Goal: Task Accomplishment & Management: Complete application form

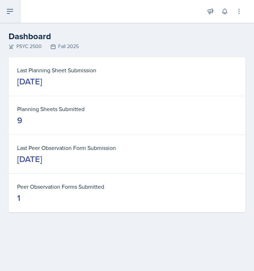
click at [18, 17] on button at bounding box center [10, 11] width 20 height 23
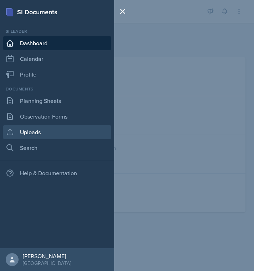
click at [37, 131] on link "Uploads" at bounding box center [57, 132] width 108 height 14
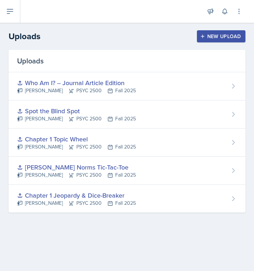
click at [218, 33] on div "New Upload" at bounding box center [221, 36] width 40 height 6
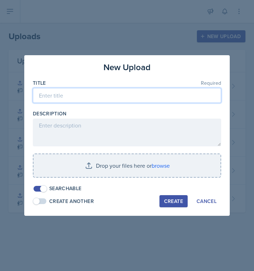
click at [120, 102] on input at bounding box center [127, 95] width 188 height 15
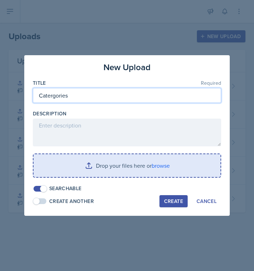
type input "Catergories"
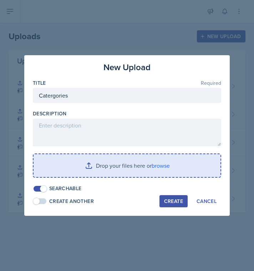
click at [167, 170] on input "file" at bounding box center [126, 165] width 187 height 23
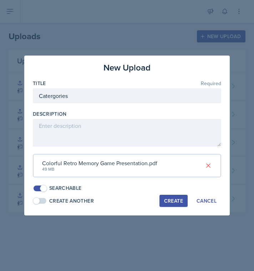
click at [171, 202] on div "Create" at bounding box center [173, 201] width 19 height 6
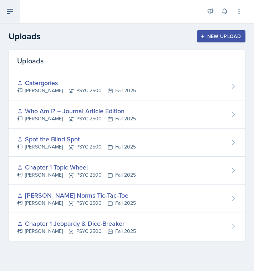
click at [16, 12] on button at bounding box center [10, 11] width 20 height 23
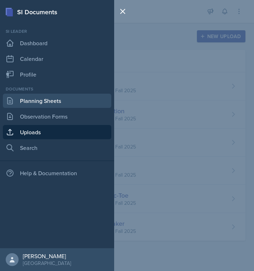
click at [18, 103] on link "Planning Sheets" at bounding box center [57, 101] width 108 height 14
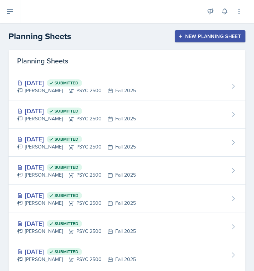
click at [193, 40] on button "New Planning Sheet" at bounding box center [210, 36] width 71 height 12
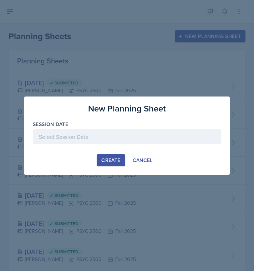
click at [153, 138] on div at bounding box center [127, 136] width 188 height 15
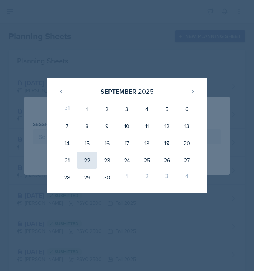
click at [90, 157] on div "22" at bounding box center [87, 160] width 20 height 17
type input "September 22nd, 2025"
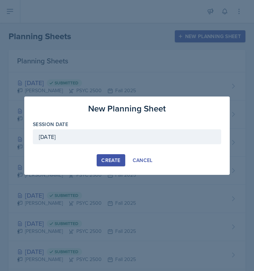
click at [109, 162] on div "Create" at bounding box center [110, 160] width 19 height 6
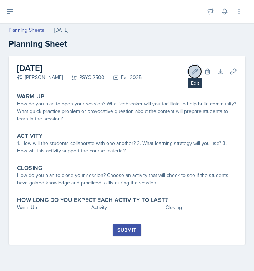
click at [194, 74] on icon at bounding box center [194, 71] width 7 height 7
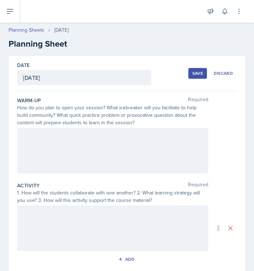
click at [99, 154] on div at bounding box center [112, 151] width 191 height 46
click at [61, 233] on div at bounding box center [112, 229] width 191 height 46
click at [75, 144] on div "Cancelled for personal reasons" at bounding box center [112, 151] width 191 height 46
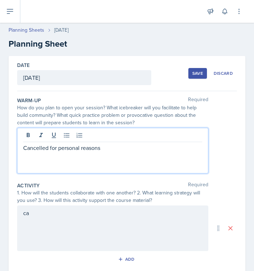
click at [77, 152] on div "Cancelled for personal reasons" at bounding box center [112, 151] width 191 height 46
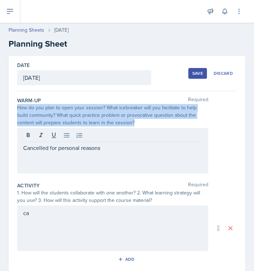
click at [77, 152] on div "Cancelled for personal reasons" at bounding box center [112, 151] width 191 height 46
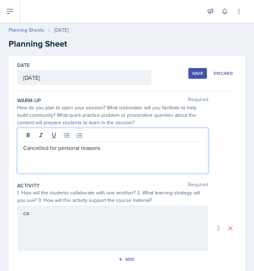
click at [76, 149] on p "Cancelled for personal reasons" at bounding box center [112, 148] width 179 height 9
copy p "Cancelled for personal reasons"
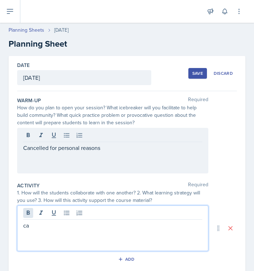
click at [27, 214] on div "ca" at bounding box center [112, 229] width 191 height 46
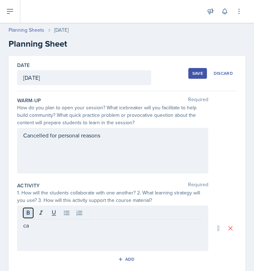
click at [27, 214] on icon at bounding box center [28, 213] width 3 height 4
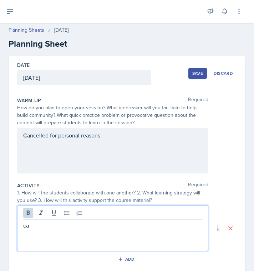
click at [28, 221] on p "ca" at bounding box center [112, 225] width 179 height 9
click at [28, 225] on p "ca" at bounding box center [112, 225] width 179 height 9
click at [24, 227] on p "ca" at bounding box center [112, 225] width 179 height 9
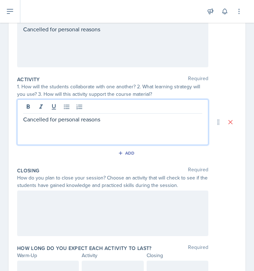
scroll to position [139, 0]
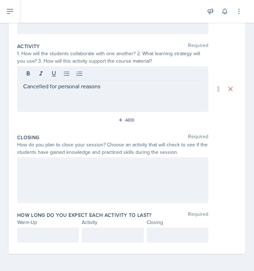
click at [39, 187] on div at bounding box center [112, 180] width 191 height 46
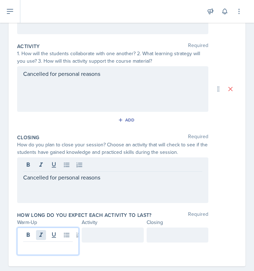
click at [41, 236] on div at bounding box center [48, 241] width 62 height 27
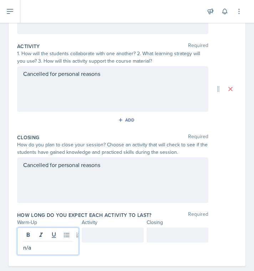
click at [29, 244] on p "n/a" at bounding box center [48, 247] width 50 height 9
click at [27, 246] on p "n/a" at bounding box center [48, 247] width 50 height 9
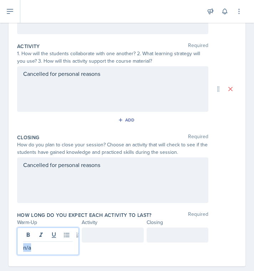
copy p "n/a"
click at [114, 242] on div at bounding box center [113, 235] width 62 height 15
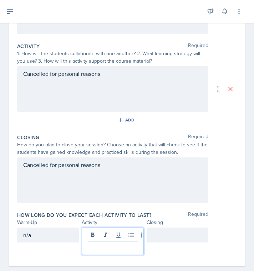
scroll to position [152, 0]
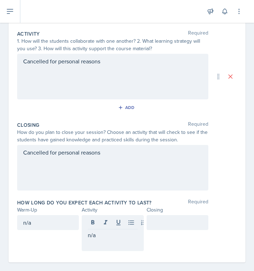
click at [170, 229] on div at bounding box center [177, 222] width 62 height 15
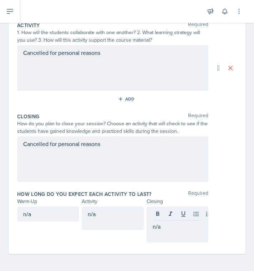
click at [229, 211] on div "n/a n/a n/a" at bounding box center [126, 225] width 219 height 36
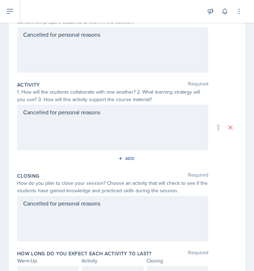
scroll to position [0, 0]
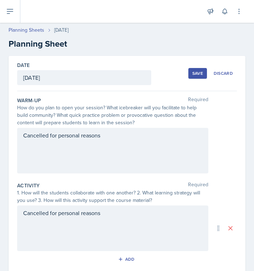
click at [192, 74] on div "Save" at bounding box center [197, 74] width 11 height 6
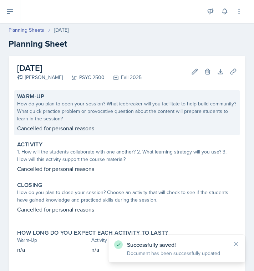
scroll to position [39, 0]
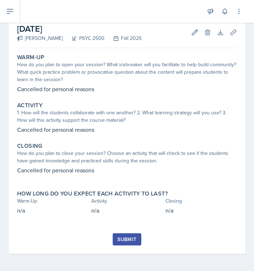
click at [131, 239] on div "Submit" at bounding box center [126, 240] width 19 height 6
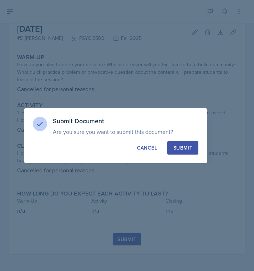
click at [186, 147] on div "Submit" at bounding box center [182, 147] width 19 height 7
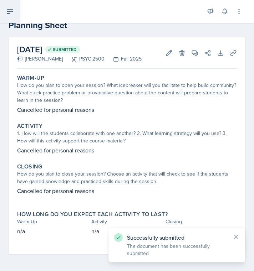
click at [11, 16] on button at bounding box center [10, 11] width 20 height 23
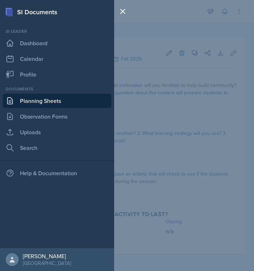
click at [58, 106] on link "Planning Sheets" at bounding box center [57, 101] width 108 height 14
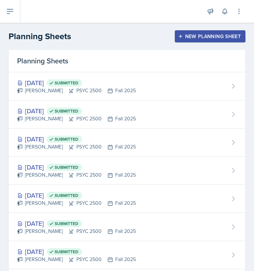
click at [186, 40] on button "New Planning Sheet" at bounding box center [210, 36] width 71 height 12
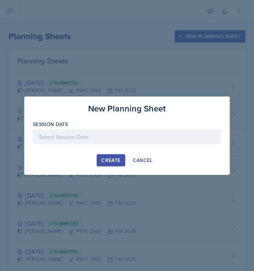
click at [100, 136] on div at bounding box center [127, 136] width 188 height 15
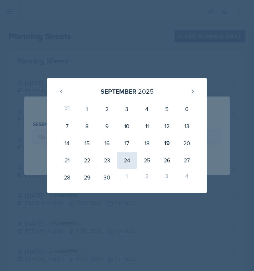
click at [127, 164] on div "24" at bounding box center [127, 160] width 20 height 17
type input "[DATE]"
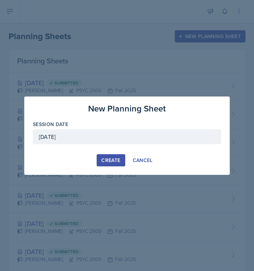
click at [114, 157] on div "Create" at bounding box center [110, 160] width 19 height 6
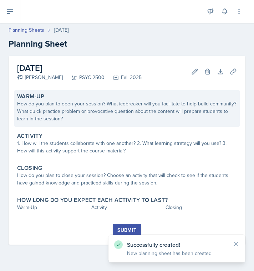
click at [141, 112] on div "How do you plan to open your session? What icebreaker will you facilitate to he…" at bounding box center [126, 111] width 219 height 22
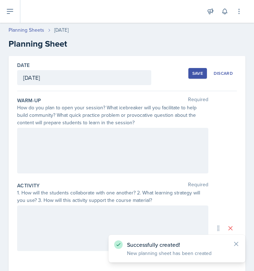
click at [118, 155] on div at bounding box center [112, 151] width 191 height 46
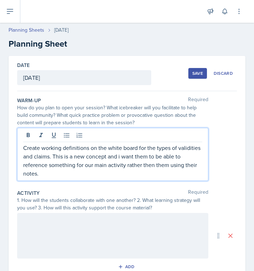
click at [100, 229] on div at bounding box center [112, 236] width 191 height 46
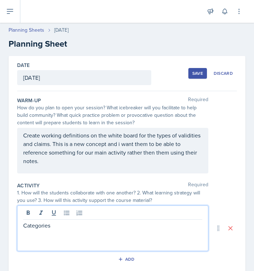
click at [192, 74] on div "Save" at bounding box center [197, 74] width 11 height 6
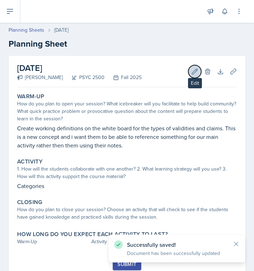
click at [188, 67] on button "Edit" at bounding box center [194, 71] width 13 height 13
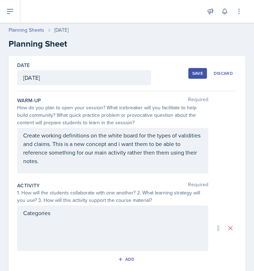
click at [61, 208] on div "Categories" at bounding box center [112, 229] width 191 height 46
click at [54, 233] on div "Categories" at bounding box center [112, 229] width 191 height 46
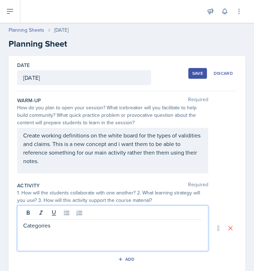
click at [55, 228] on p "Categories" at bounding box center [112, 225] width 179 height 9
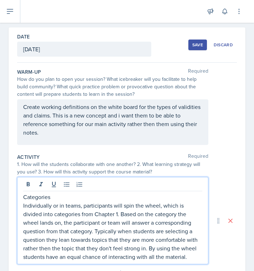
click at [117, 216] on p "Individually or in teams, participants will spin the wheel, which is divided in…" at bounding box center [112, 231] width 179 height 60
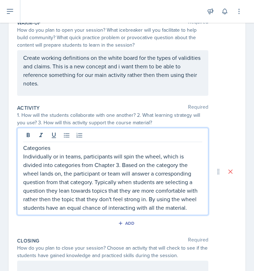
scroll to position [79, 0]
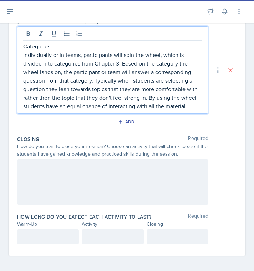
click at [109, 198] on div at bounding box center [112, 182] width 191 height 46
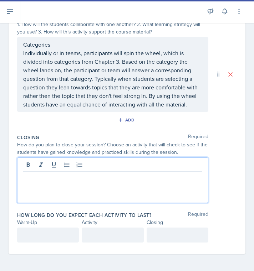
scroll to position [177, 0]
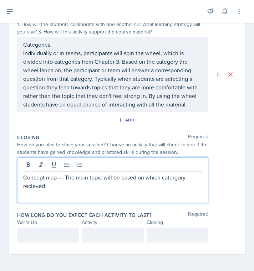
click at [173, 178] on p "Concept map --- The main topic will be based on which catergory recieved" at bounding box center [112, 181] width 179 height 17
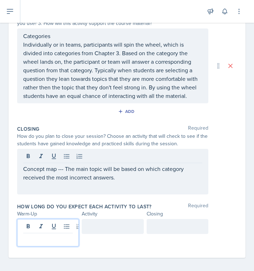
click at [45, 236] on p at bounding box center [48, 239] width 50 height 9
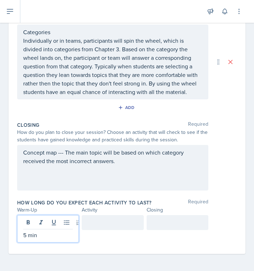
click at [96, 224] on div at bounding box center [113, 222] width 62 height 15
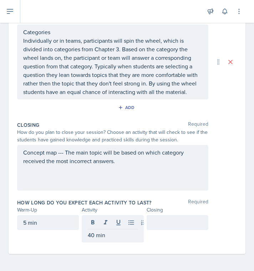
click at [146, 223] on div at bounding box center [177, 222] width 62 height 15
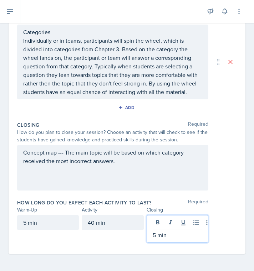
click at [234, 196] on div "Date September 24th, 2025 September 2025 31 1 2 3 4 5 6 7 8 9 10 11 12 13 14 15…" at bounding box center [127, 64] width 237 height 379
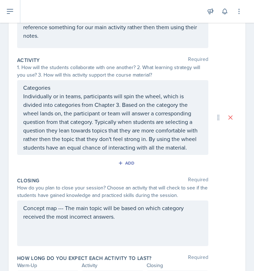
scroll to position [0, 0]
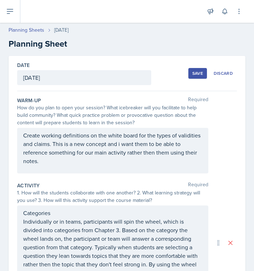
click at [196, 72] on div "Save" at bounding box center [197, 74] width 11 height 6
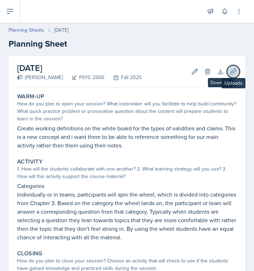
click at [230, 72] on icon at bounding box center [232, 71] width 5 height 5
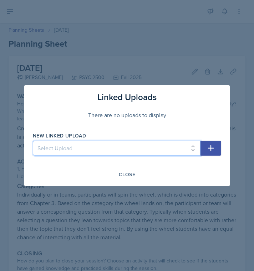
click at [191, 155] on select "Select Upload Chapter 1 Jeopardy & Dice-Breaker Merton's Norms Tic-Tac-Toe Chap…" at bounding box center [116, 148] width 167 height 15
select select "d43f0137-af7a-4d83-a8ee-ba80784b5837"
click at [33, 141] on select "Select Upload Chapter 1 Jeopardy & Dice-Breaker Merton's Norms Tic-Tac-Toe Chap…" at bounding box center [116, 148] width 167 height 15
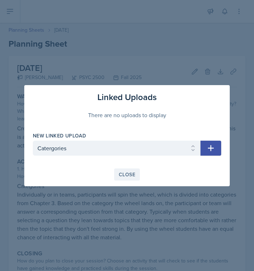
click at [131, 170] on button "Close" at bounding box center [127, 174] width 26 height 12
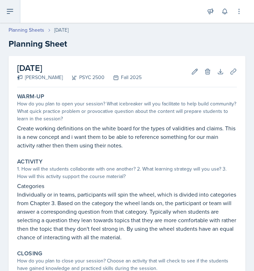
click at [7, 6] on button at bounding box center [10, 11] width 20 height 23
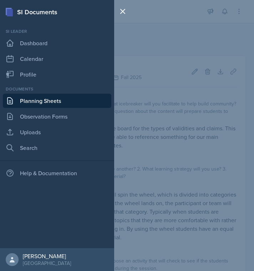
click at [134, 53] on div "SI Documents Si leader Dashboard Calendar Profile Documents Planning Sheets Obs…" at bounding box center [127, 135] width 254 height 271
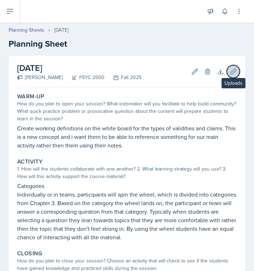
click at [229, 73] on icon at bounding box center [232, 71] width 7 height 7
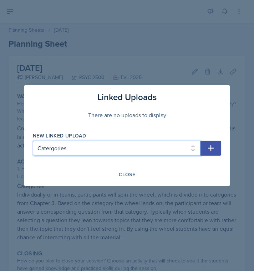
click at [196, 147] on select "Select Upload Chapter 1 Jeopardy & Dice-Breaker Merton's Norms Tic-Tac-Toe Chap…" at bounding box center [116, 148] width 167 height 15
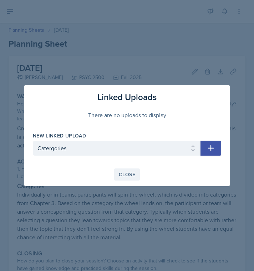
click at [125, 175] on div "Close" at bounding box center [127, 175] width 16 height 6
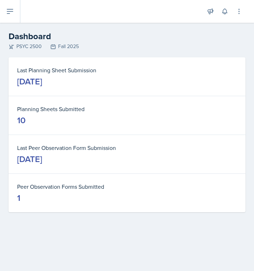
click at [41, 114] on dl "Planning Sheets Submitted 10" at bounding box center [126, 115] width 219 height 21
click at [14, 18] on button at bounding box center [10, 11] width 20 height 23
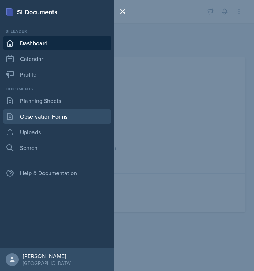
click at [38, 121] on link "Observation Forms" at bounding box center [57, 116] width 108 height 14
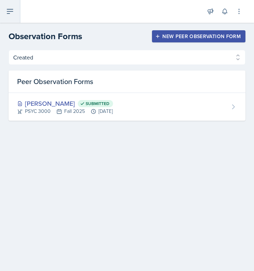
click at [10, 8] on icon at bounding box center [10, 11] width 9 height 9
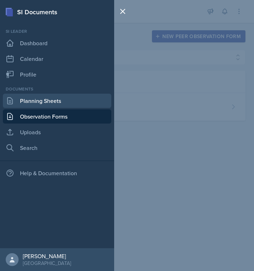
click at [47, 104] on link "Planning Sheets" at bounding box center [57, 101] width 108 height 14
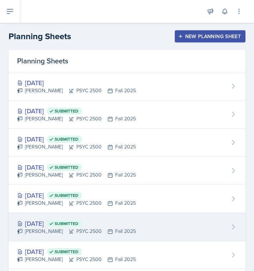
click at [72, 226] on span "Submitted" at bounding box center [64, 223] width 35 height 7
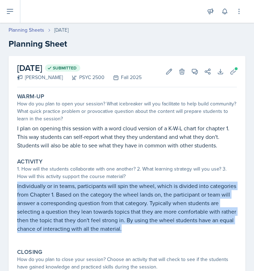
drag, startPoint x: 17, startPoint y: 186, endPoint x: 205, endPoint y: 237, distance: 195.2
click at [205, 237] on div "Activity 1. How will the students collaborate with one another? 2. What learnin…" at bounding box center [126, 199] width 225 height 88
copy p "Individually or in teams, participants will spin the wheel, which is divided in…"
click at [13, 11] on icon at bounding box center [10, 11] width 6 height 4
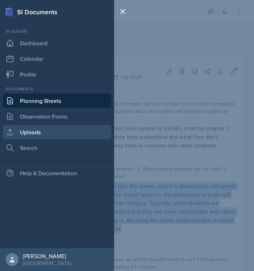
click at [36, 131] on link "Uploads" at bounding box center [57, 132] width 108 height 14
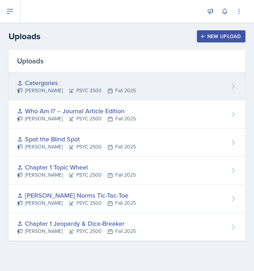
click at [219, 89] on div "Catergories Tamiya Pilgrim PSYC 2500 Fall 2025" at bounding box center [127, 86] width 237 height 28
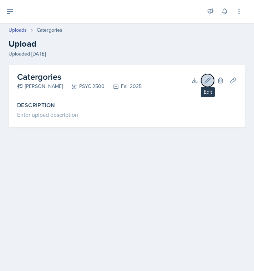
click at [205, 79] on icon at bounding box center [207, 80] width 7 height 7
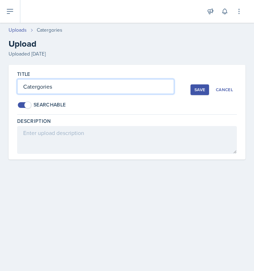
click at [37, 87] on input "Catergories" at bounding box center [95, 86] width 157 height 15
type input "Categories"
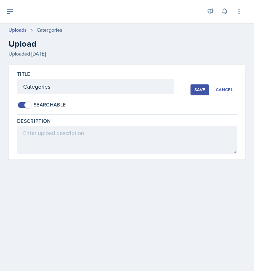
click at [201, 87] on div "Save" at bounding box center [199, 90] width 11 height 6
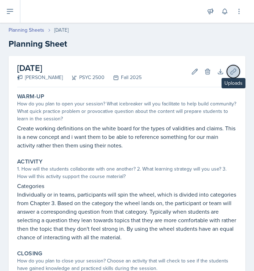
click at [229, 73] on icon at bounding box center [232, 71] width 7 height 7
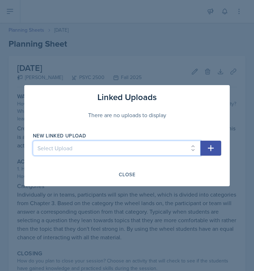
click at [155, 151] on select "Select Upload Chapter 1 Jeopardy & Dice-Breaker [PERSON_NAME] Norms Tic-Tac-Toe…" at bounding box center [116, 148] width 167 height 15
select select "d43f0137-af7a-4d83-a8ee-ba80784b5837"
click at [33, 141] on select "Select Upload Chapter 1 Jeopardy & Dice-Breaker [PERSON_NAME] Norms Tic-Tac-Toe…" at bounding box center [116, 148] width 167 height 15
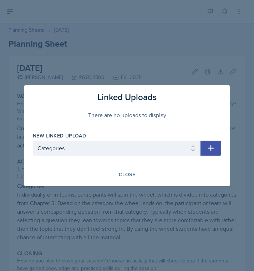
click at [212, 150] on icon "button" at bounding box center [210, 148] width 9 height 9
select select
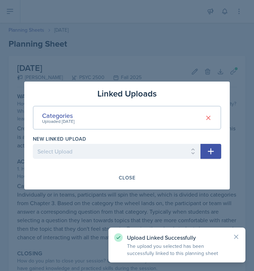
click at [194, 206] on div at bounding box center [127, 135] width 254 height 271
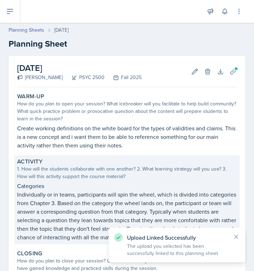
scroll to position [102, 0]
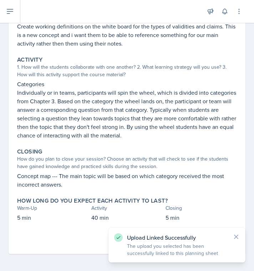
click at [231, 241] on div "Upload Linked Successfully The upload you selected has been successfully linked…" at bounding box center [176, 245] width 125 height 24
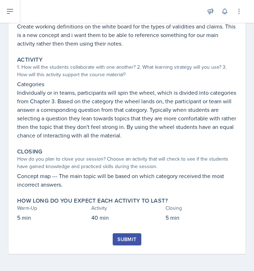
click at [232, 239] on div "[DATE] Tamiya Pilgrim PSYC 2500 Fall 2025 Edit Delete Download Uploads Autosavi…" at bounding box center [127, 104] width 237 height 300
click at [128, 239] on div "Submit" at bounding box center [126, 240] width 19 height 6
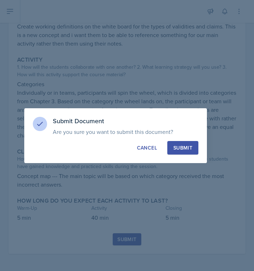
click at [190, 146] on div "Submit" at bounding box center [182, 147] width 19 height 7
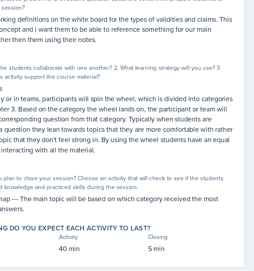
scroll to position [0, 0]
